Goal: Task Accomplishment & Management: Use online tool/utility

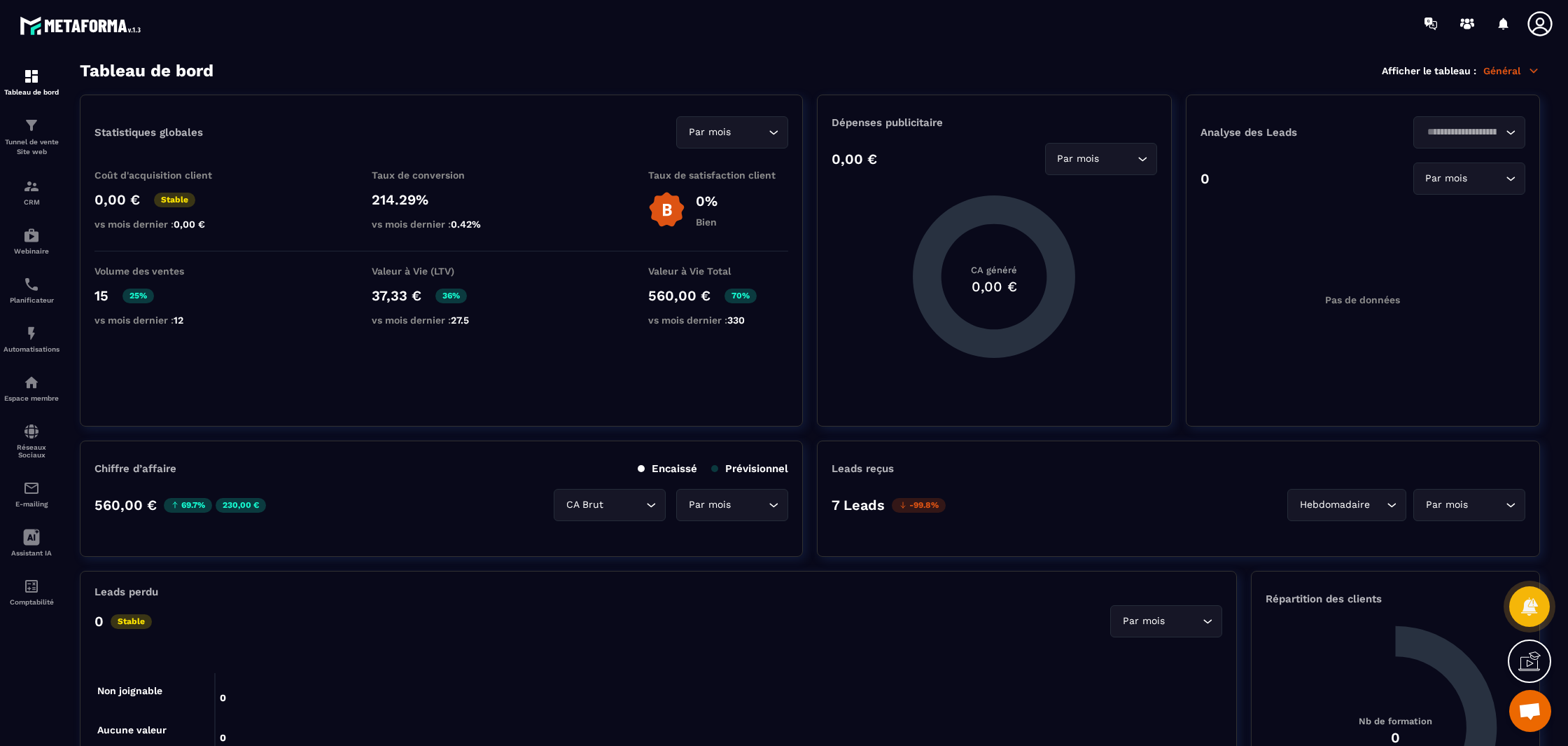
scroll to position [2016, 0]
click at [33, 345] on div "Automatisations" at bounding box center [31, 339] width 56 height 28
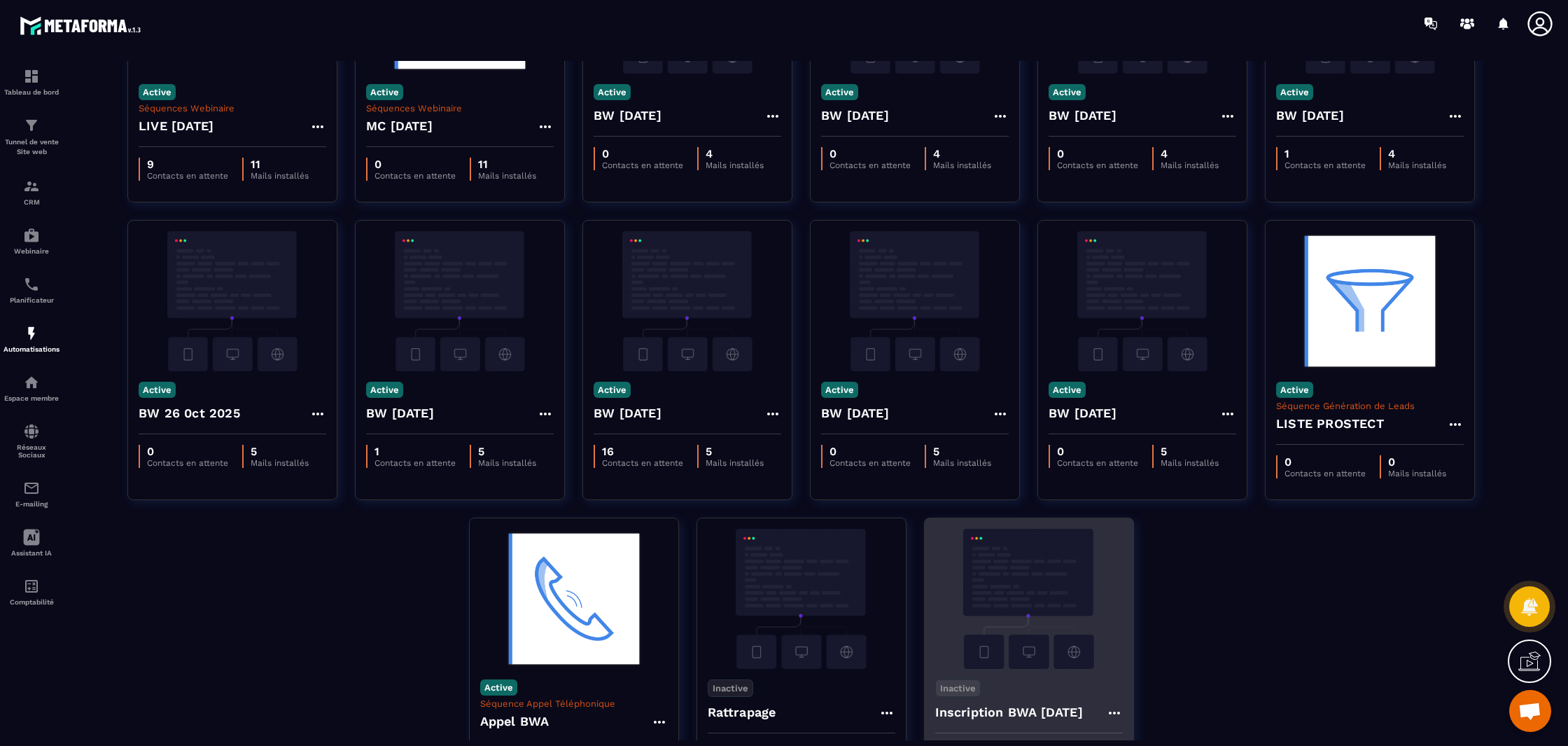
scroll to position [136, 0]
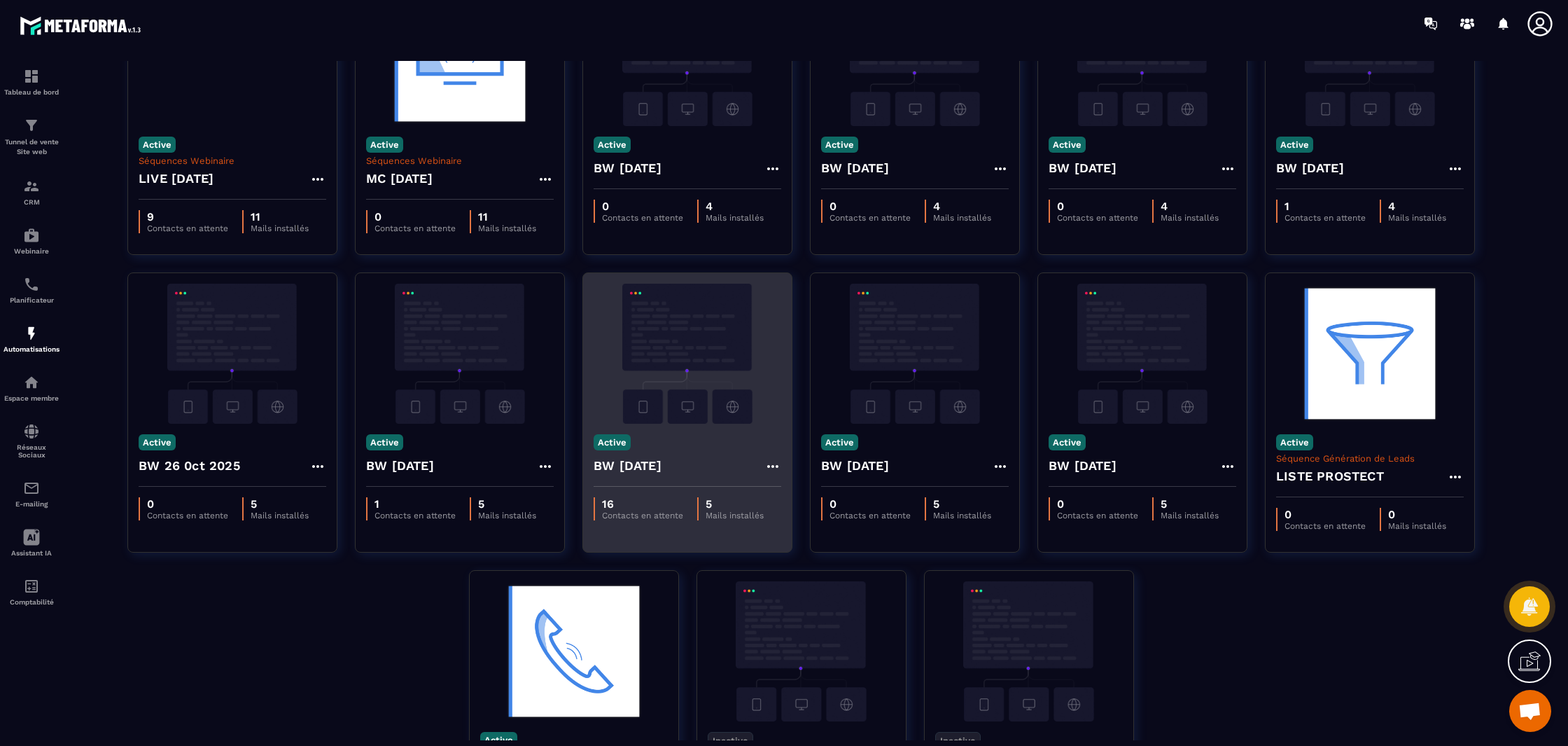
click at [714, 336] on img at bounding box center [688, 353] width 188 height 140
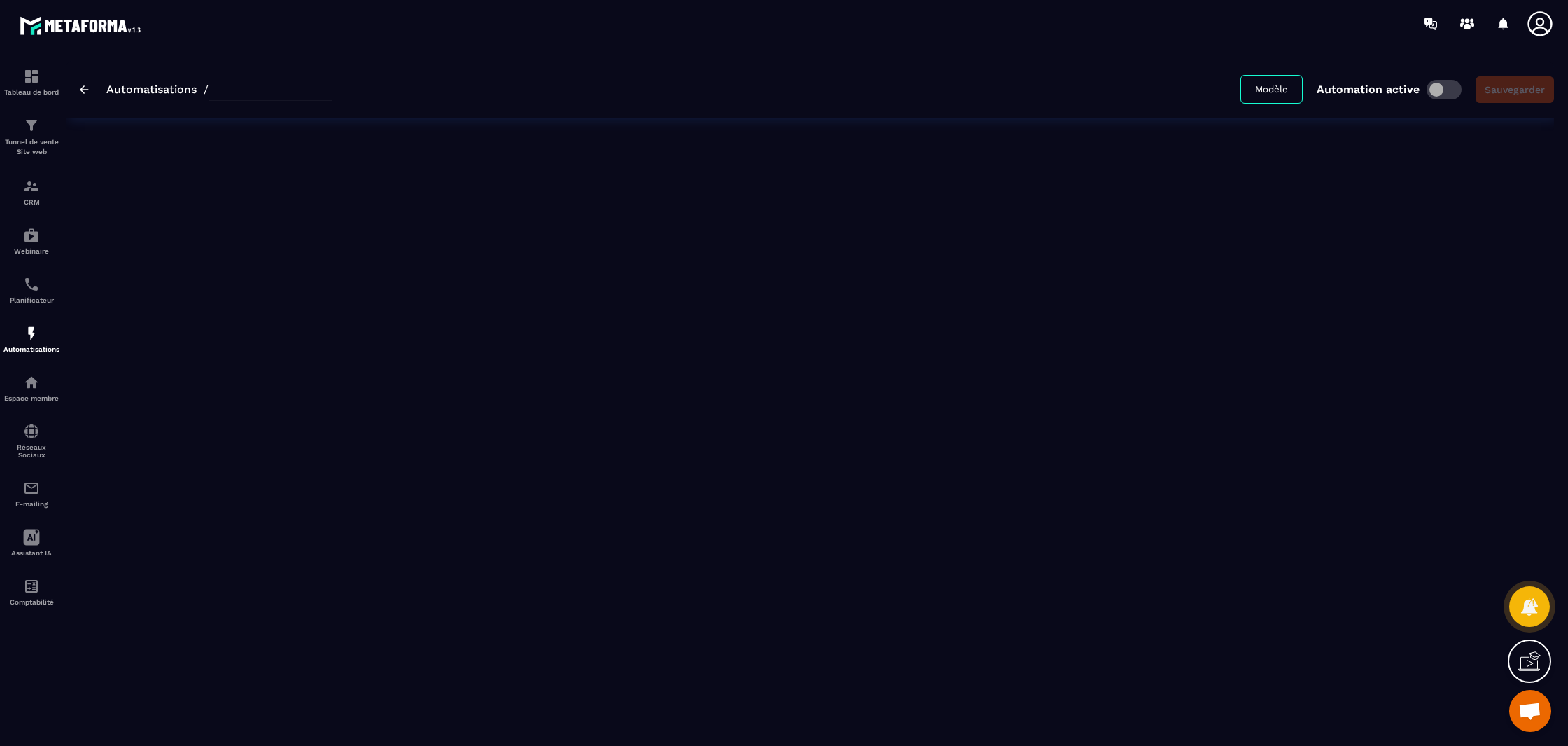
type input "**********"
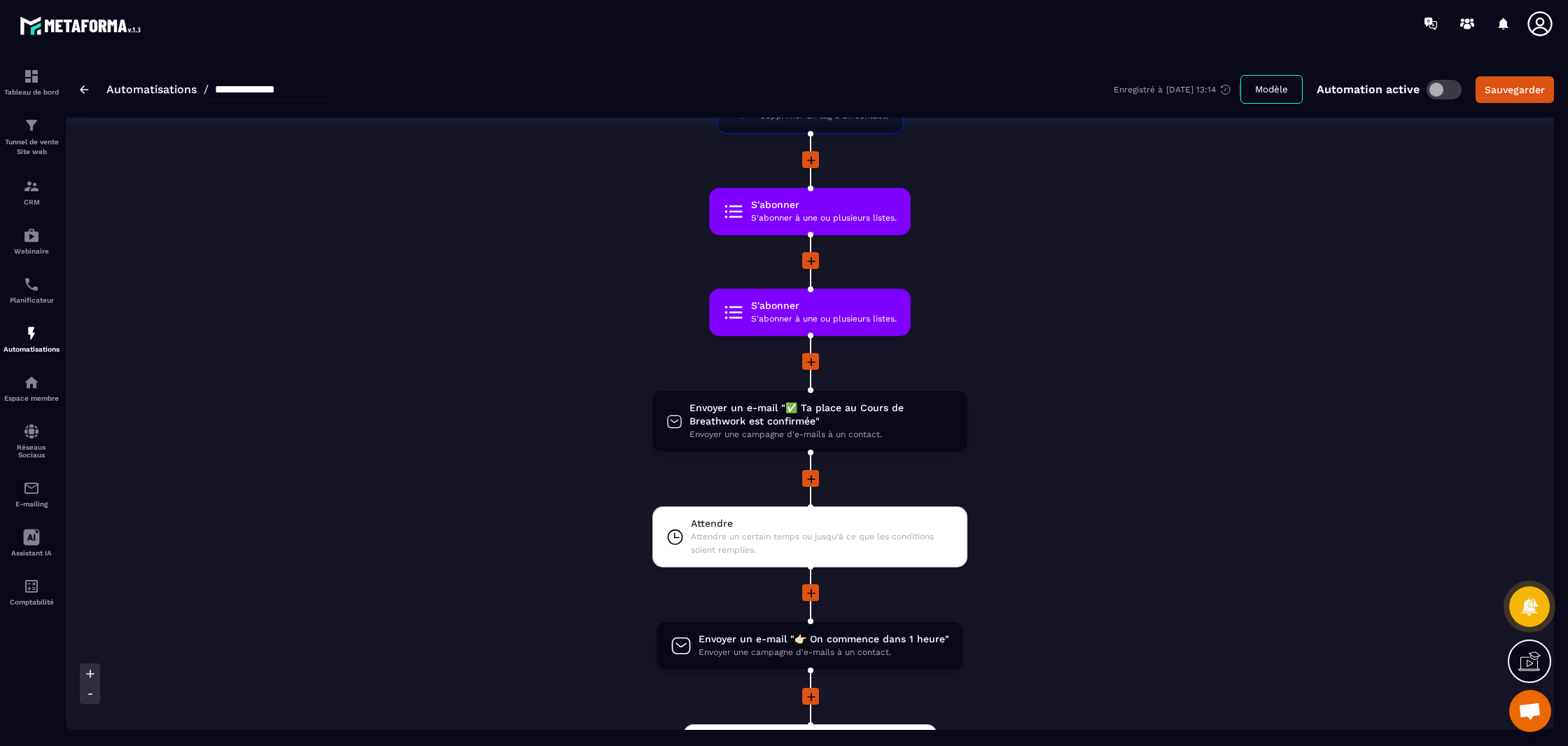
scroll to position [445, 0]
